Goal: Information Seeking & Learning: Learn about a topic

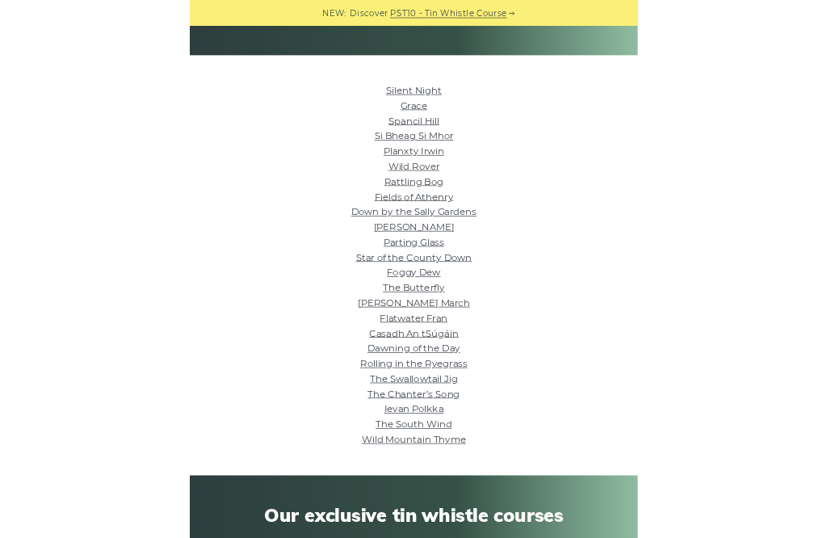
scroll to position [450, 0]
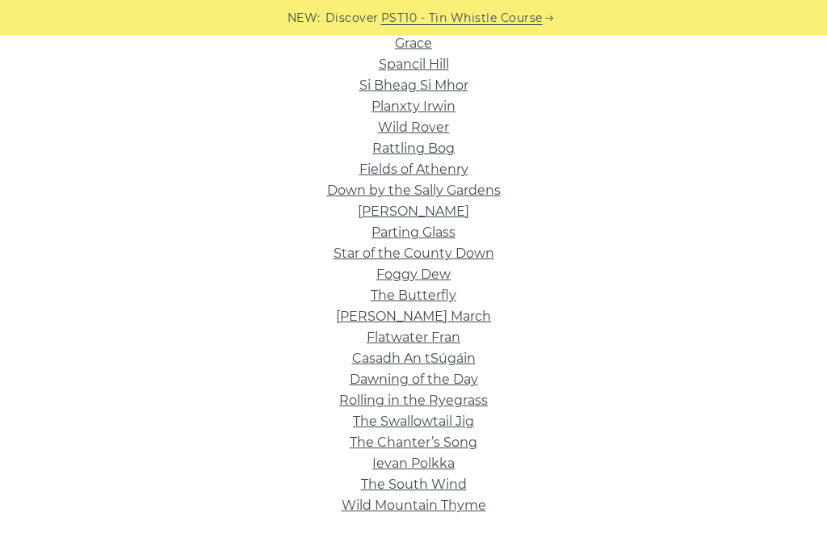
click at [417, 49] on link "Grace" at bounding box center [413, 43] width 37 height 15
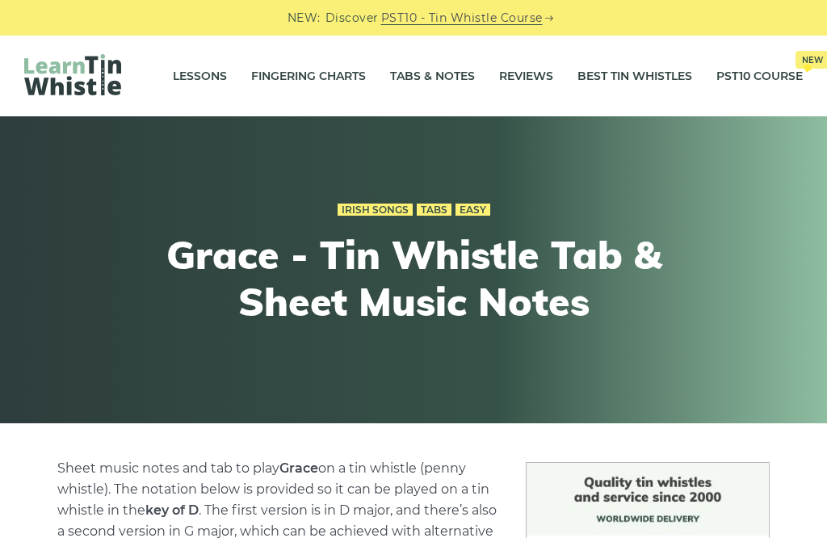
click at [191, 78] on link "Lessons" at bounding box center [200, 76] width 54 height 40
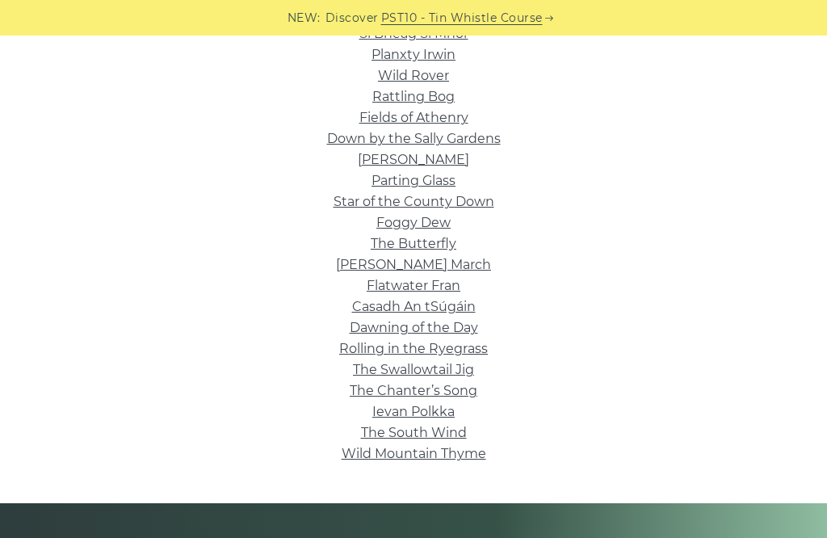
click at [478, 460] on link "Wild Mountain Thyme" at bounding box center [414, 453] width 145 height 15
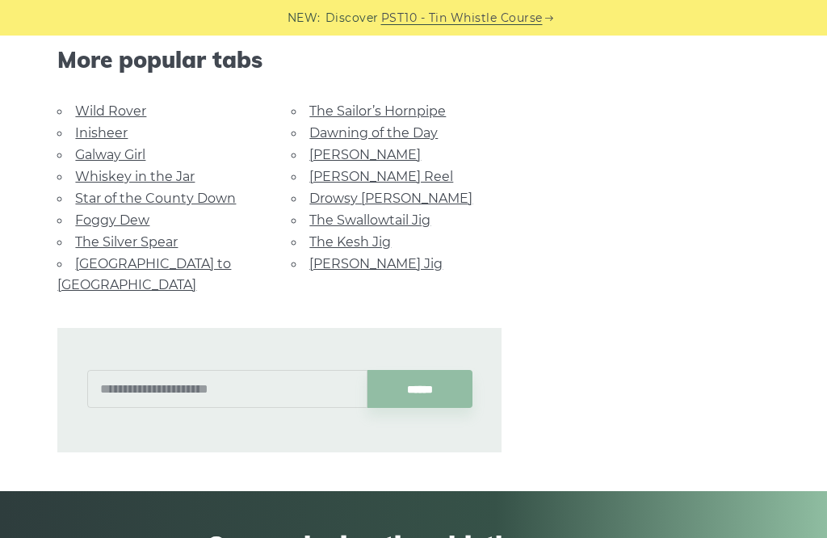
scroll to position [1017, 0]
